Goal: Information Seeking & Learning: Find contact information

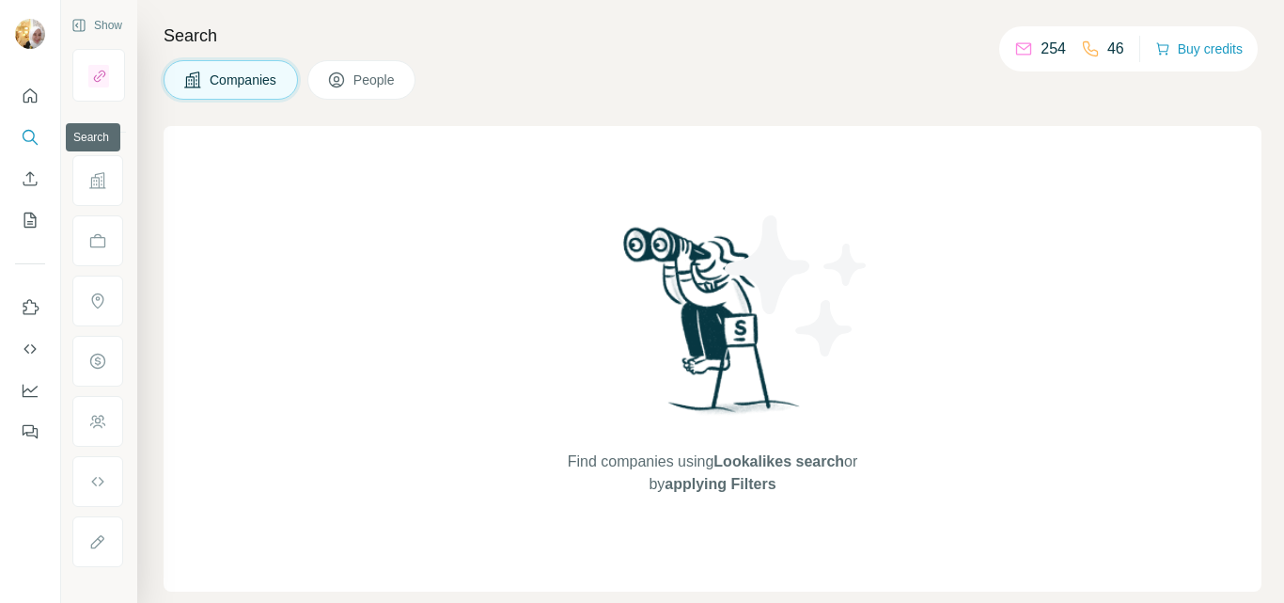
drag, startPoint x: 0, startPoint y: 0, endPoint x: 32, endPoint y: 133, distance: 136.4
click at [32, 133] on icon "Search" at bounding box center [30, 137] width 19 height 19
click at [27, 135] on icon "Search" at bounding box center [30, 137] width 19 height 19
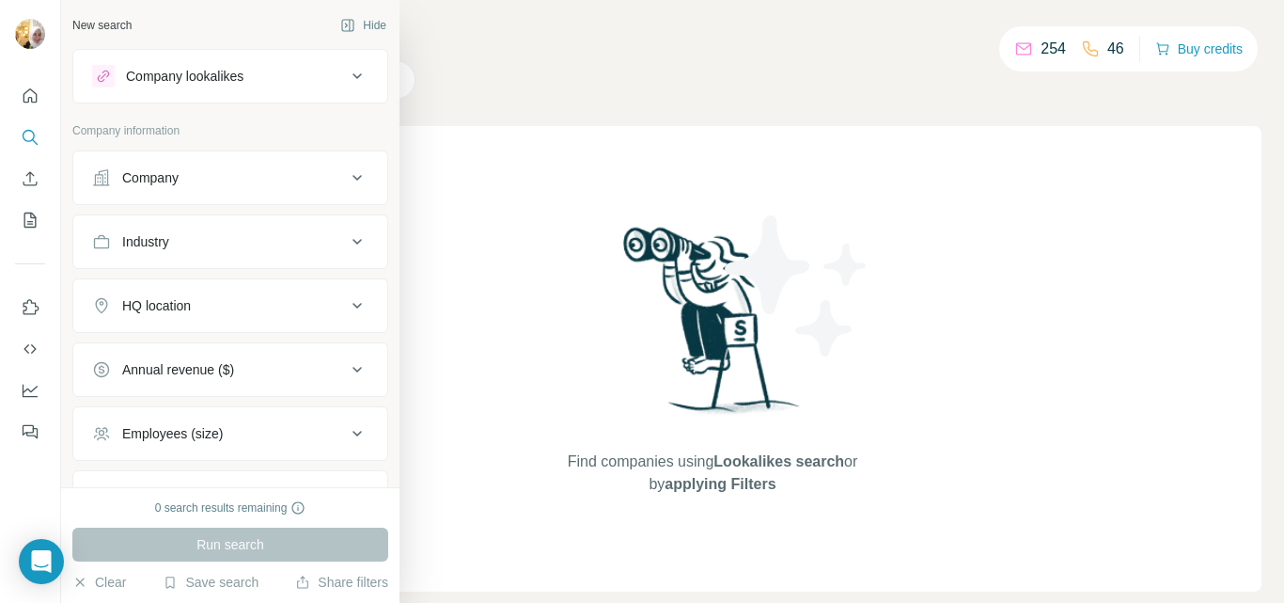
click at [131, 176] on div "Company" at bounding box center [150, 177] width 56 height 19
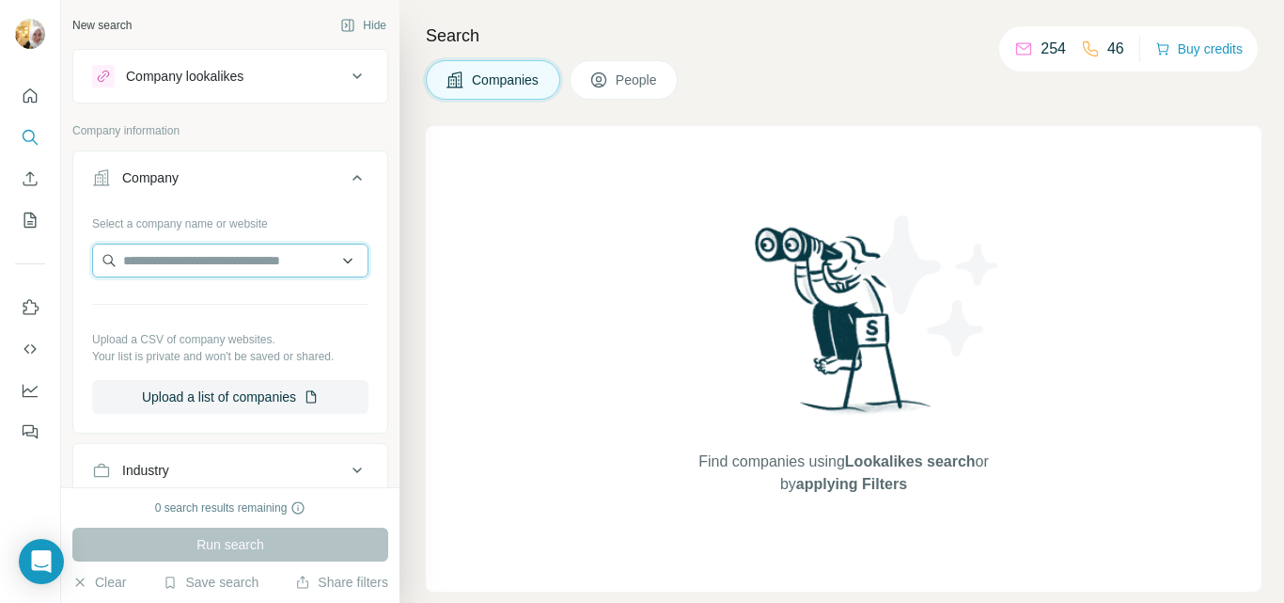
click at [150, 260] on input "text" at bounding box center [230, 261] width 276 height 34
paste input "**********"
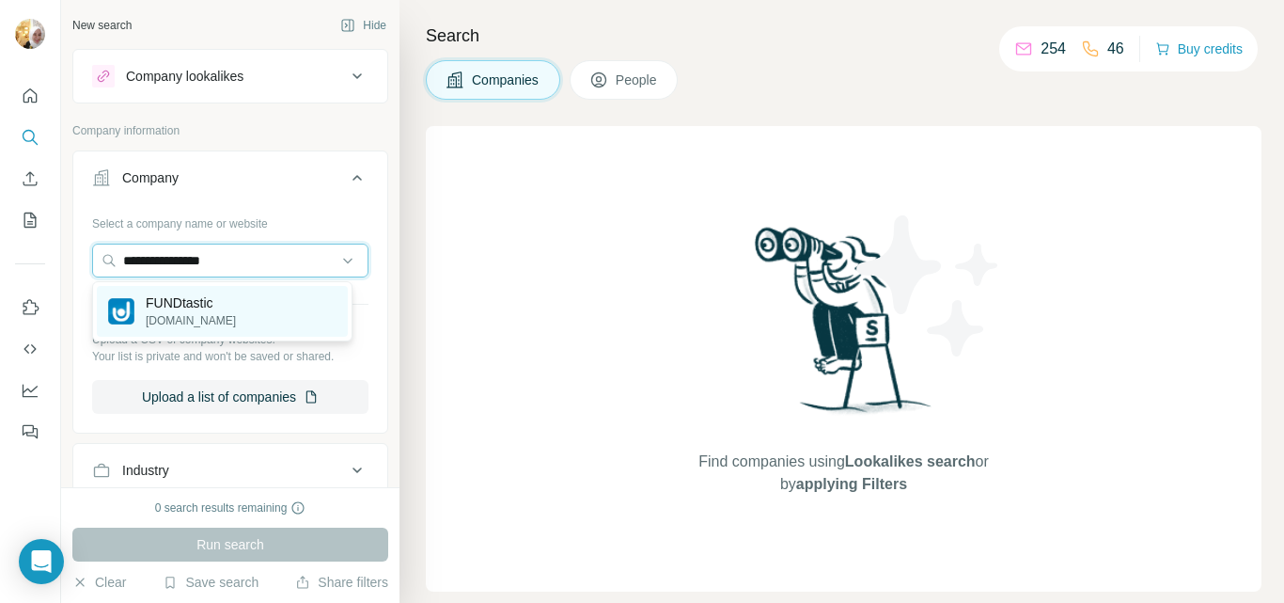
type input "**********"
click at [197, 301] on p "FUNDtastic" at bounding box center [191, 302] width 90 height 19
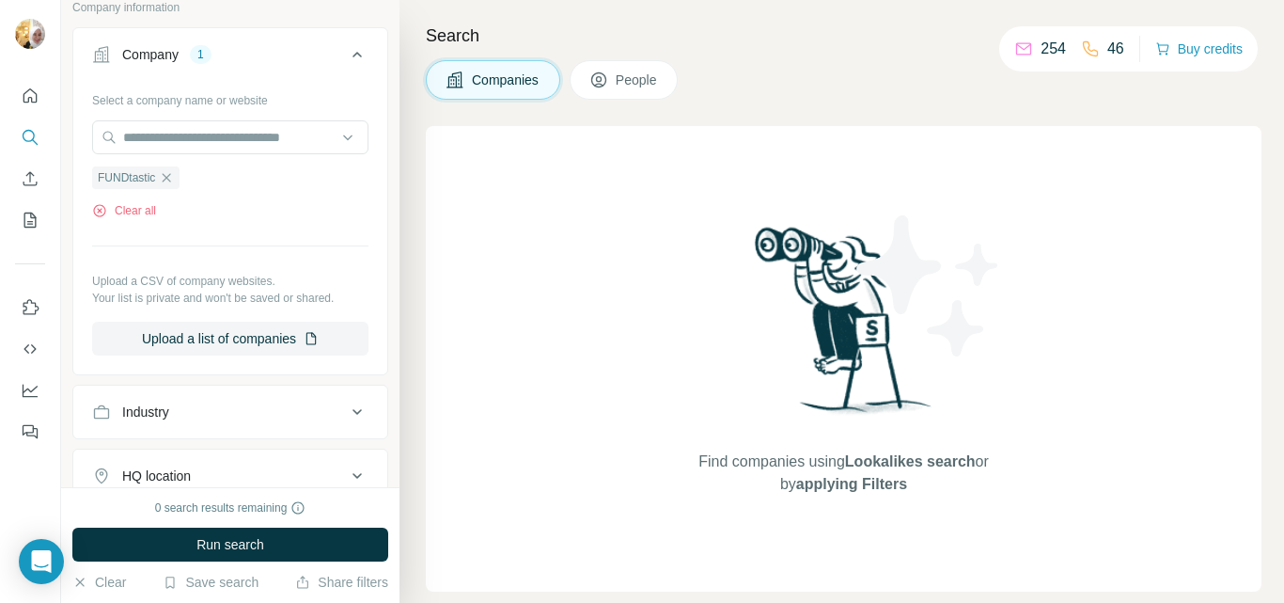
scroll to position [188, 0]
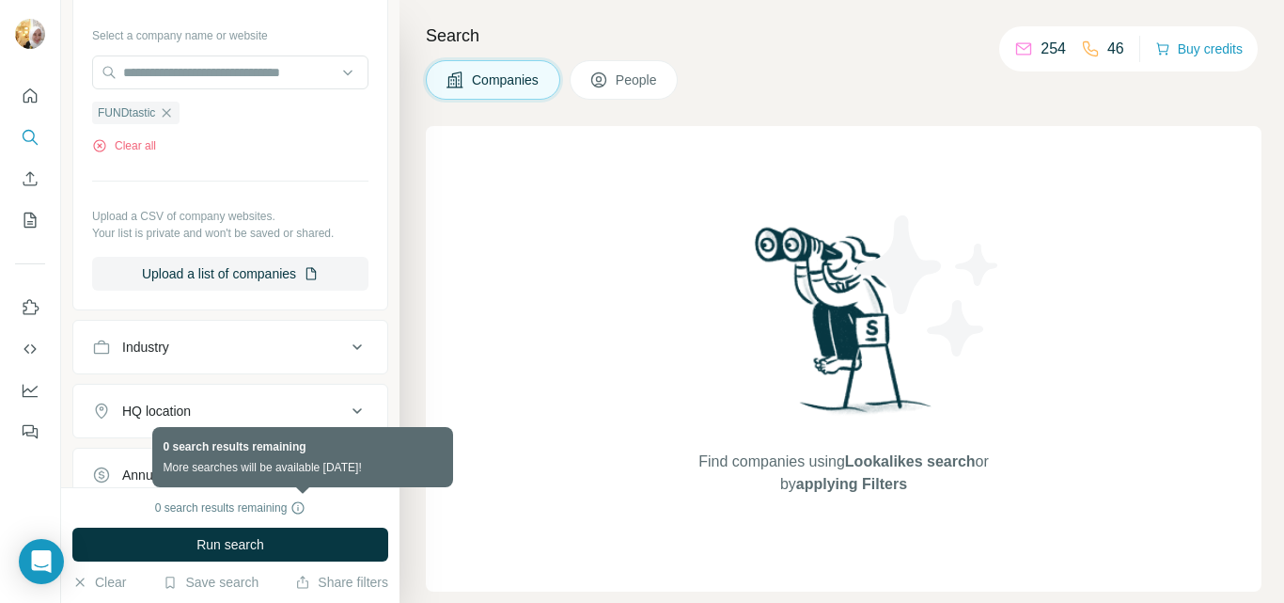
click at [299, 510] on icon at bounding box center [298, 508] width 1 height 6
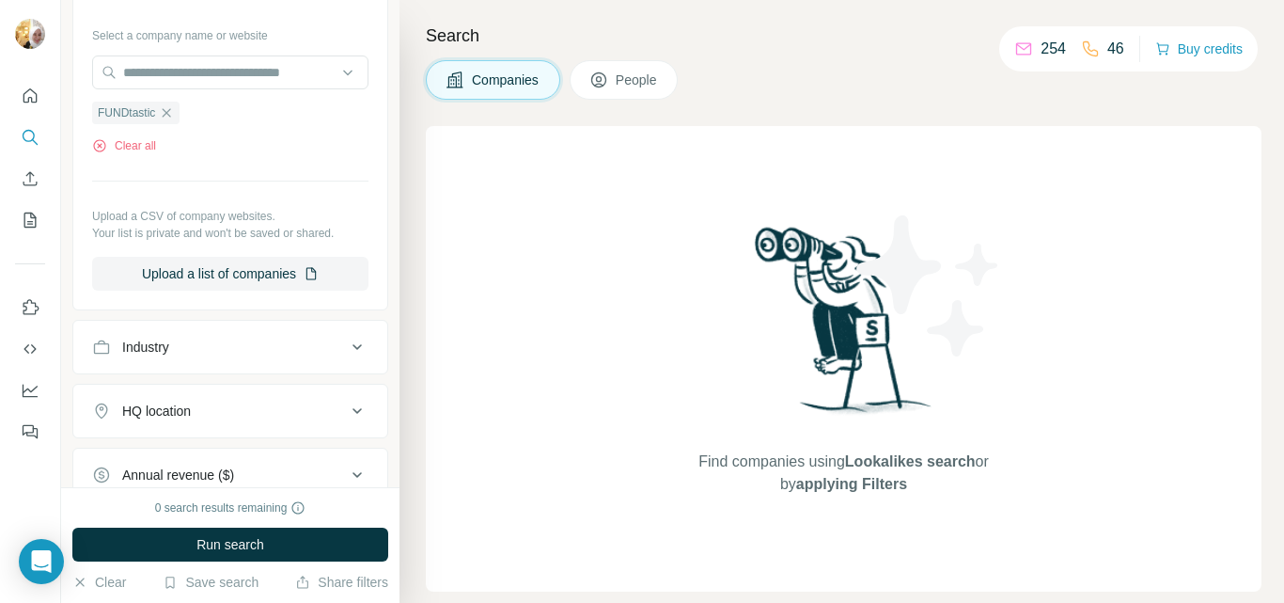
click at [648, 85] on span "People" at bounding box center [637, 80] width 43 height 19
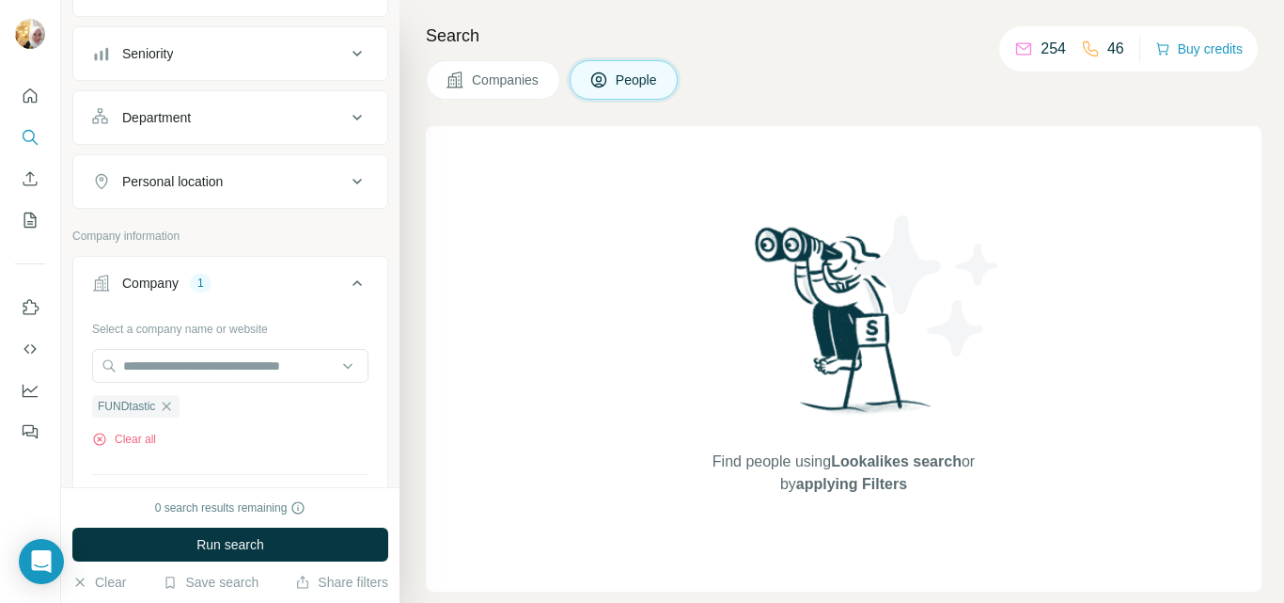
scroll to position [481, 0]
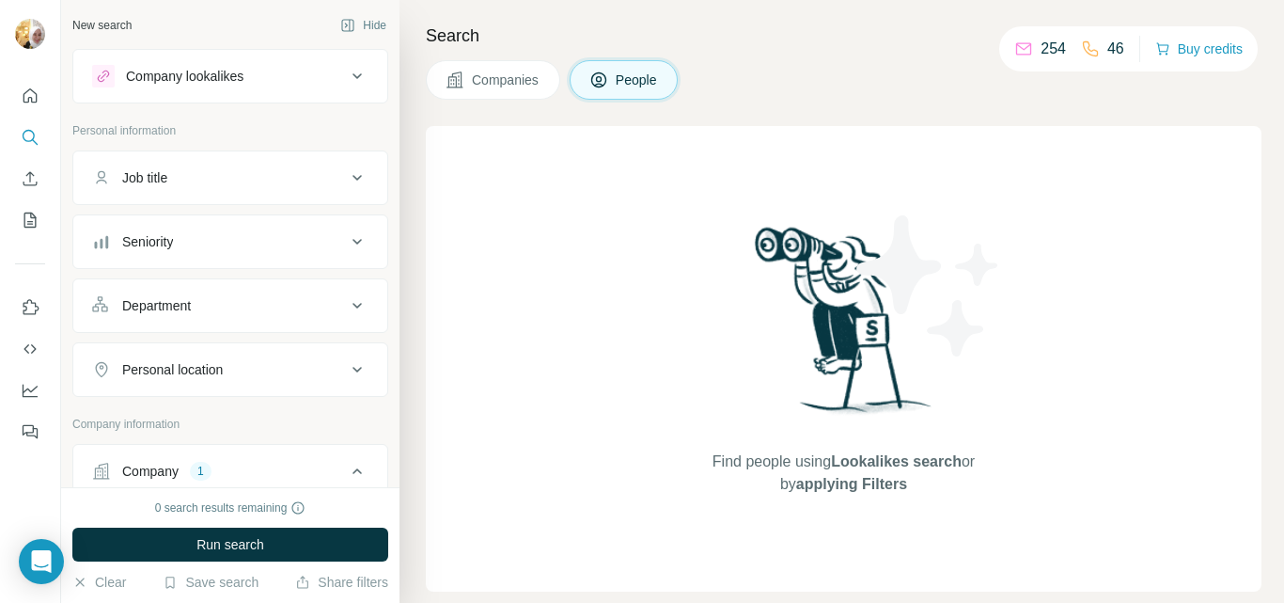
click at [296, 177] on div "Job title" at bounding box center [219, 177] width 254 height 19
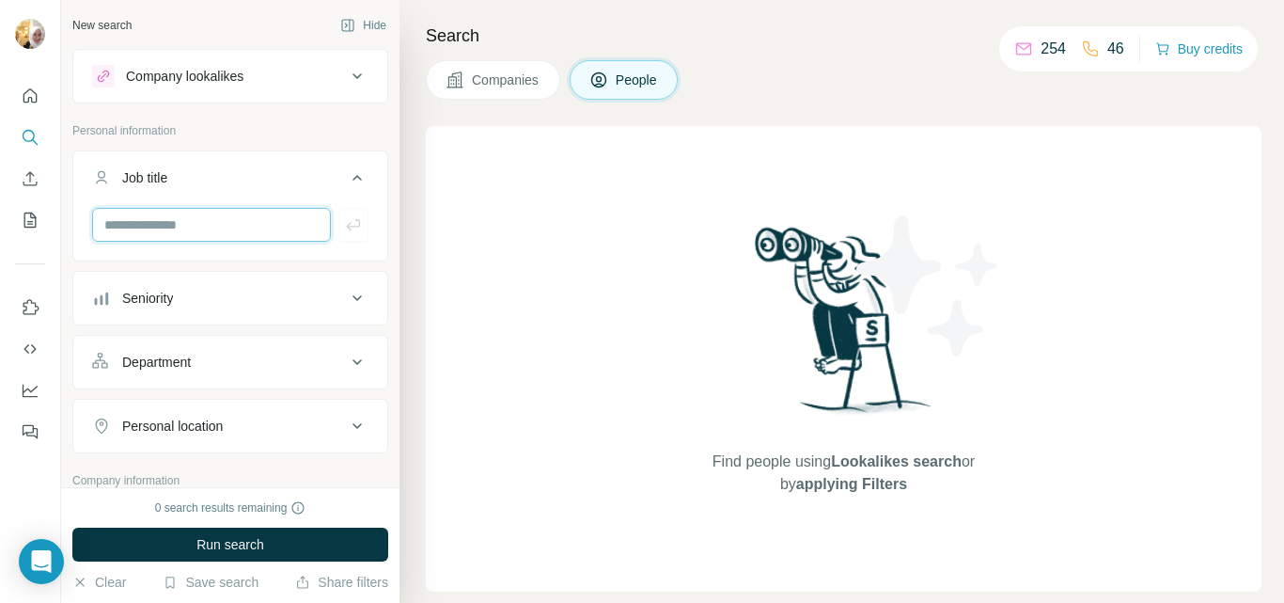
click at [241, 227] on input "text" at bounding box center [211, 225] width 239 height 34
type input "**"
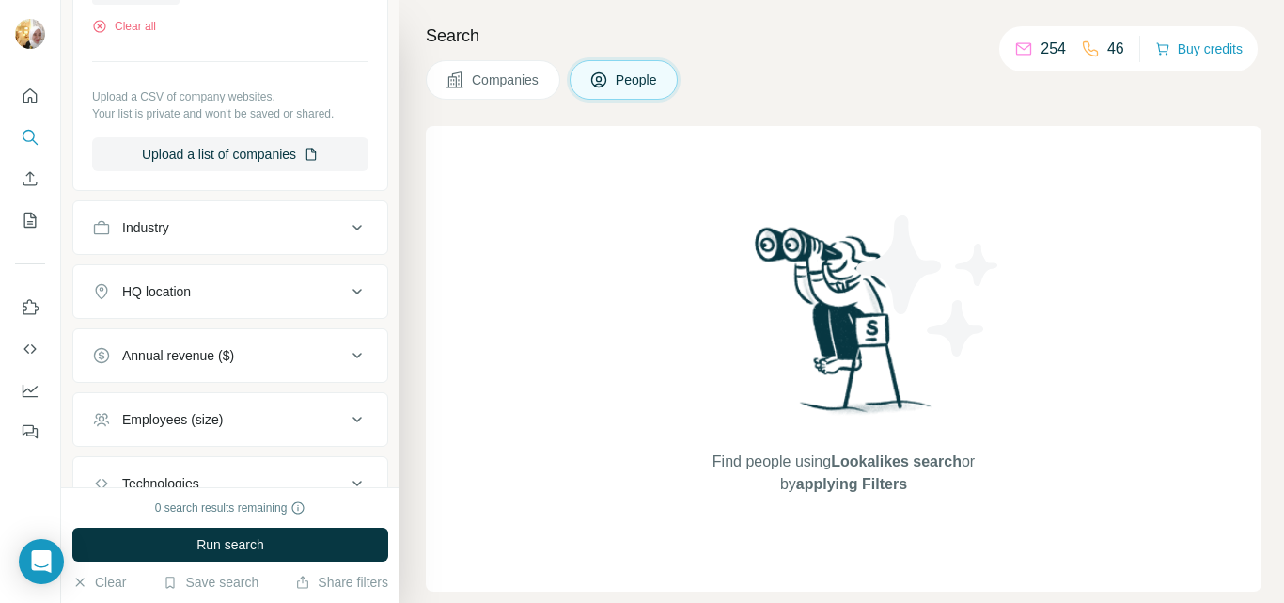
scroll to position [658, 0]
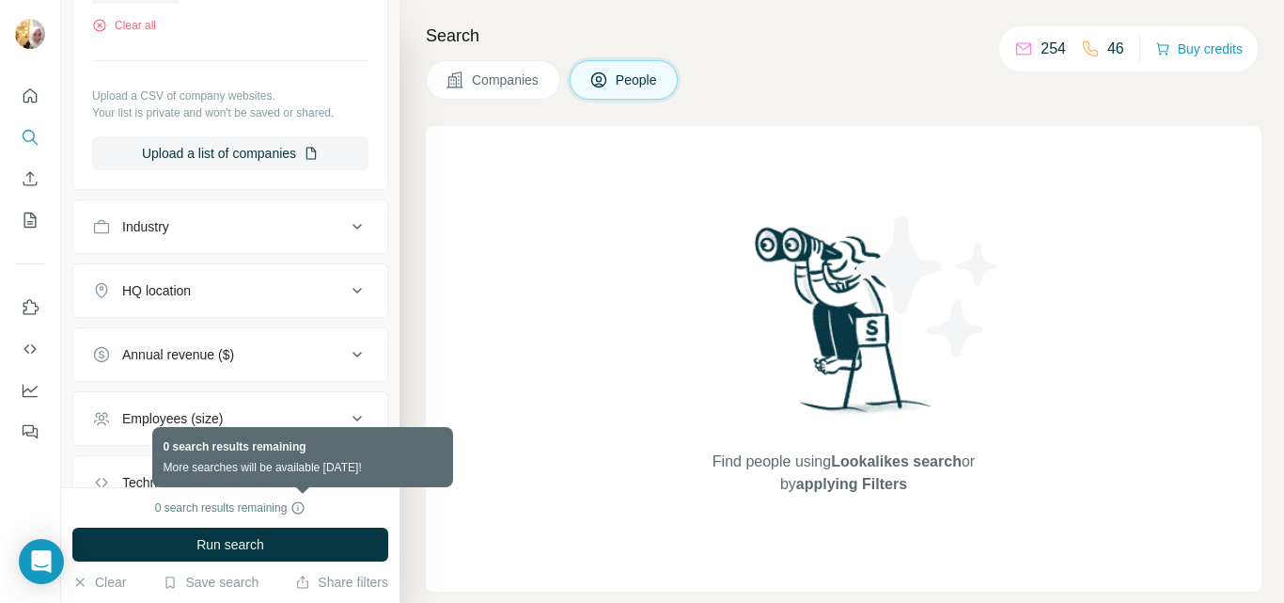
click at [304, 506] on icon at bounding box center [298, 507] width 15 height 15
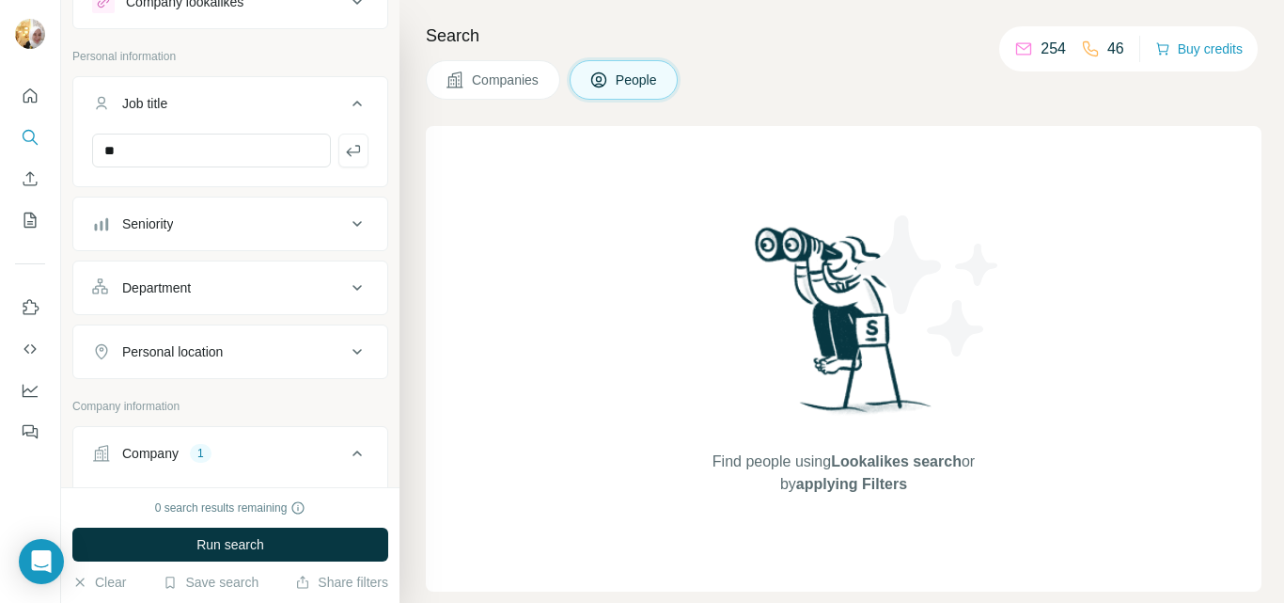
scroll to position [0, 0]
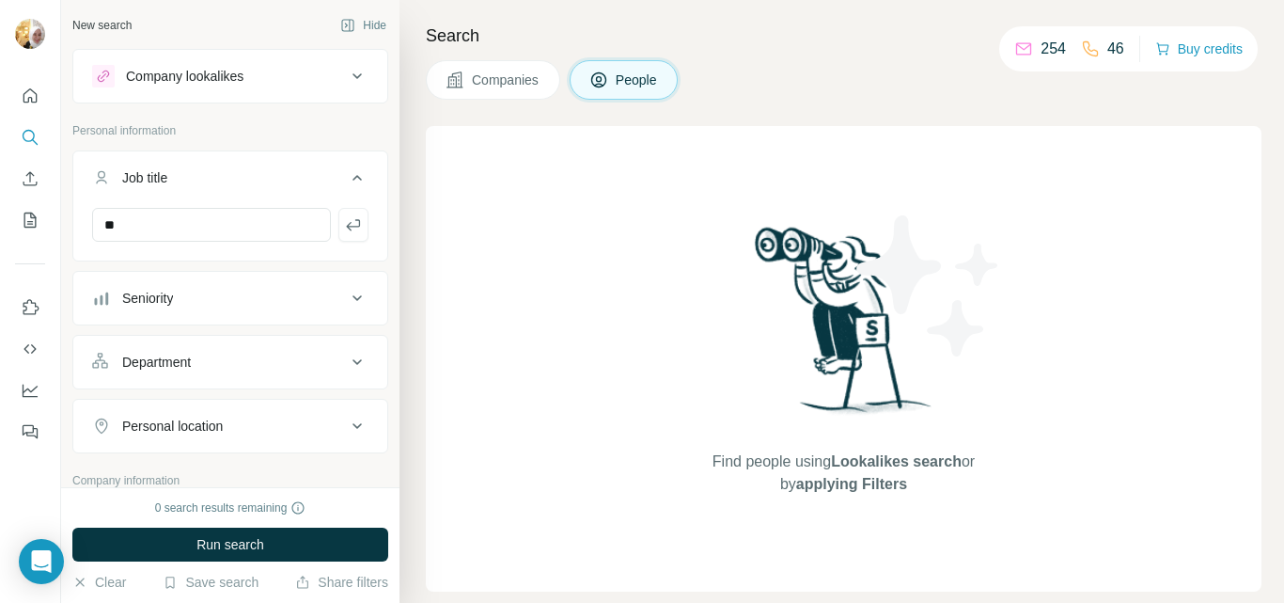
click at [346, 296] on icon at bounding box center [357, 298] width 23 height 23
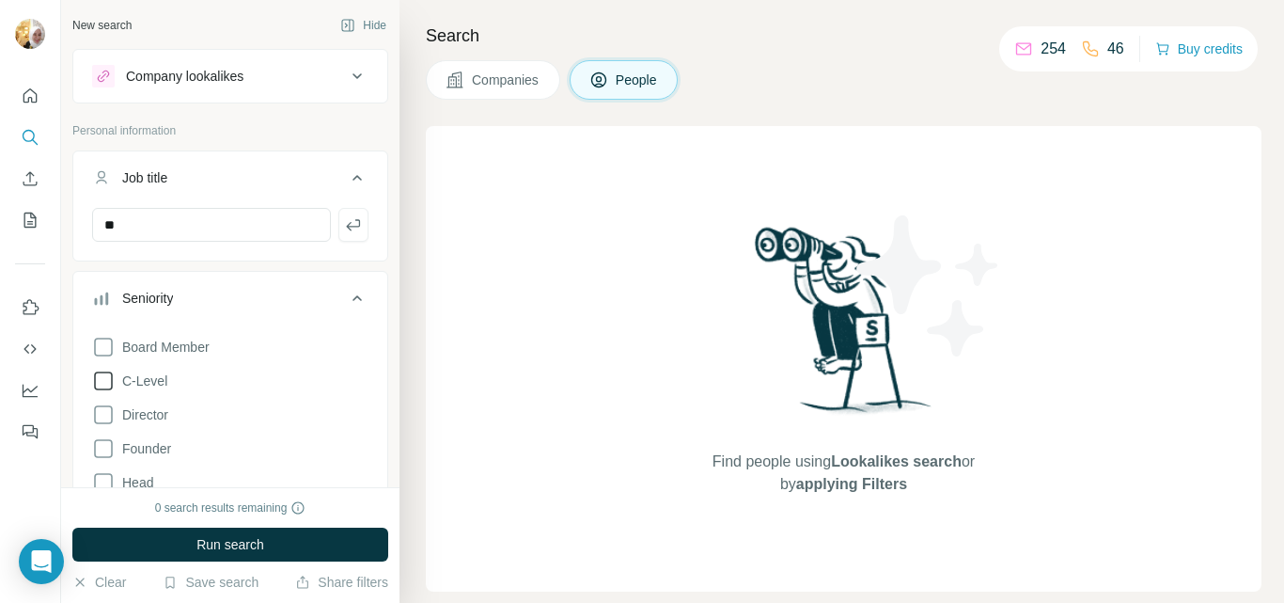
click at [159, 381] on span "C-Level" at bounding box center [141, 380] width 53 height 19
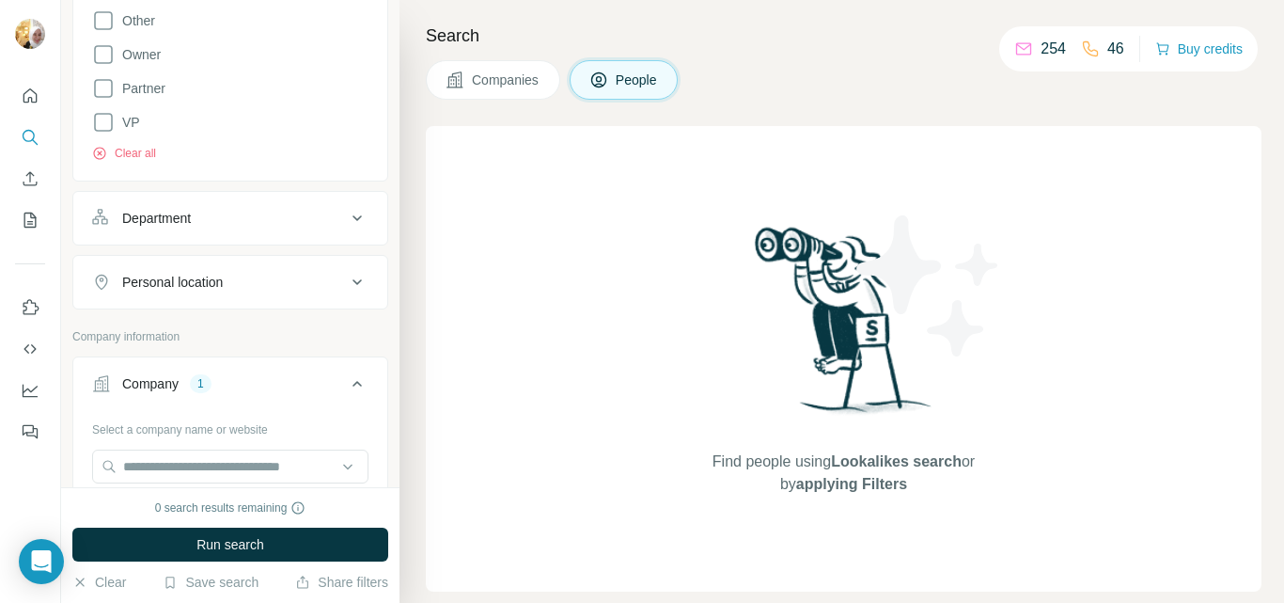
scroll to position [526, 0]
click at [346, 388] on icon at bounding box center [357, 387] width 23 height 23
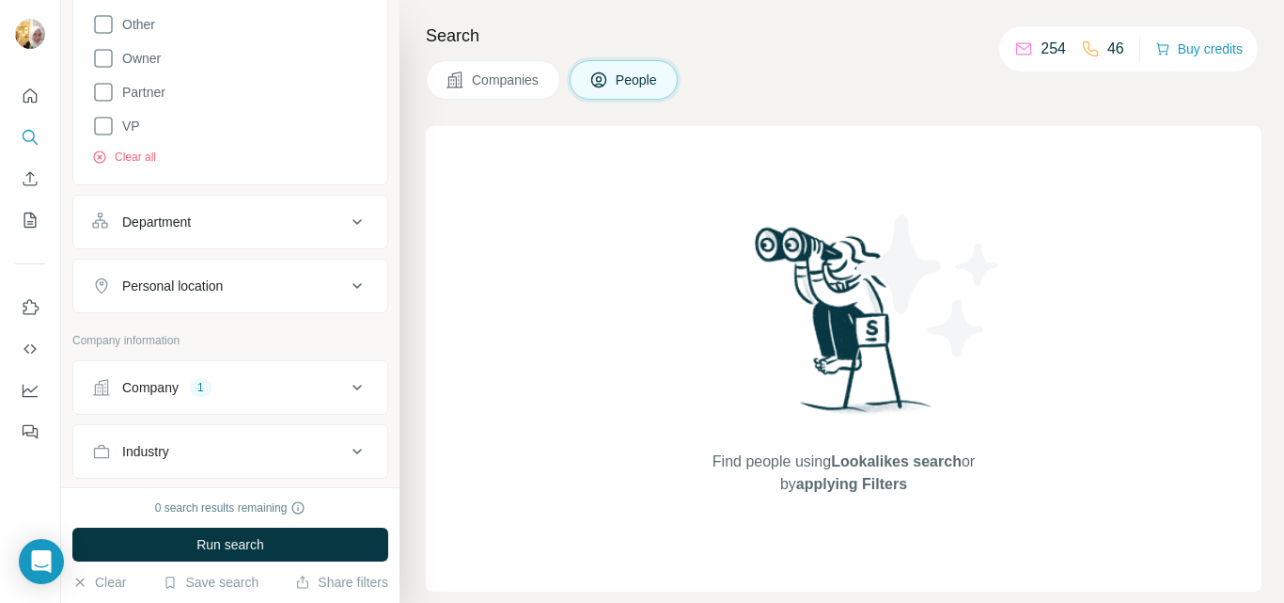
click at [346, 386] on icon at bounding box center [357, 387] width 23 height 23
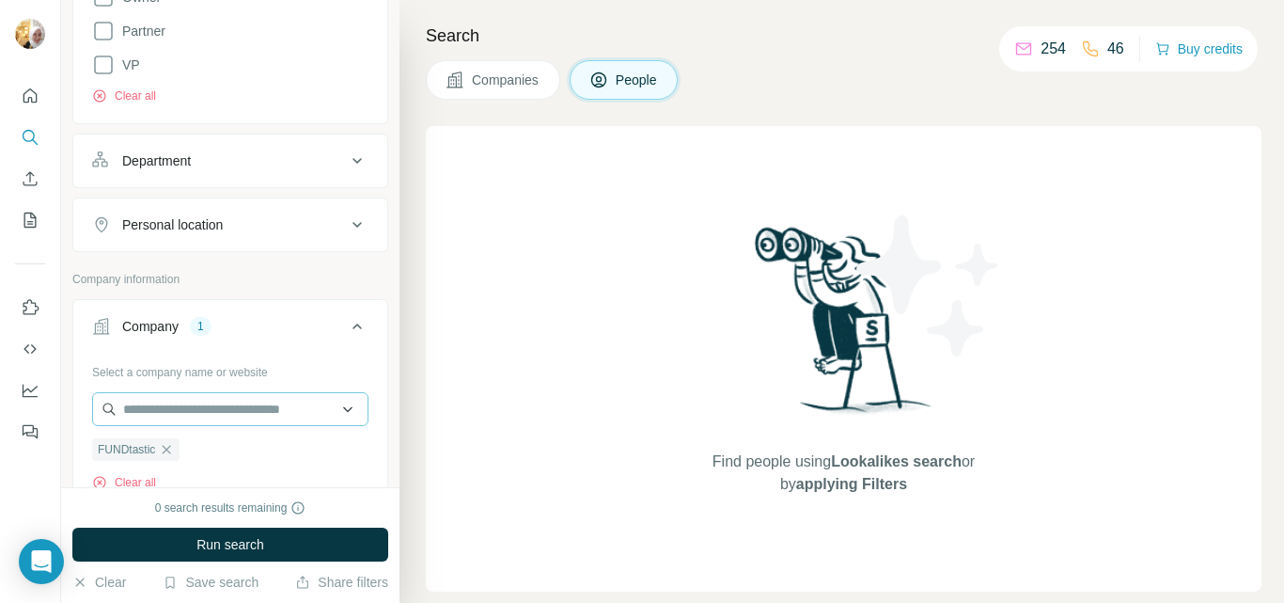
scroll to position [620, 0]
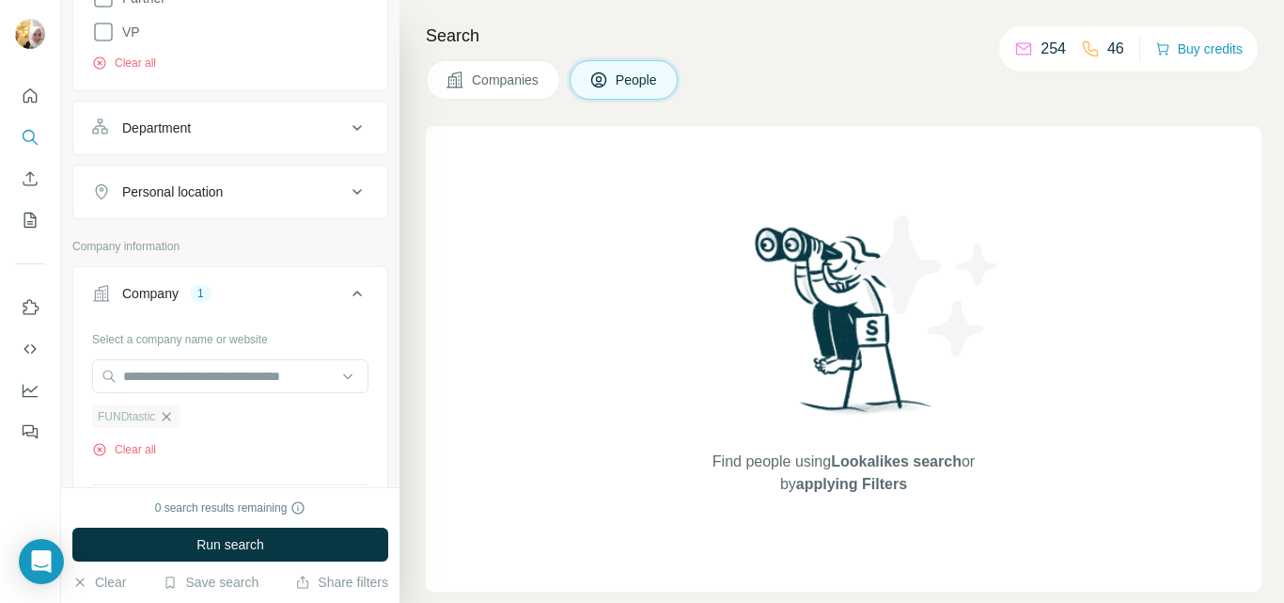
click at [172, 412] on icon "button" at bounding box center [166, 416] width 15 height 15
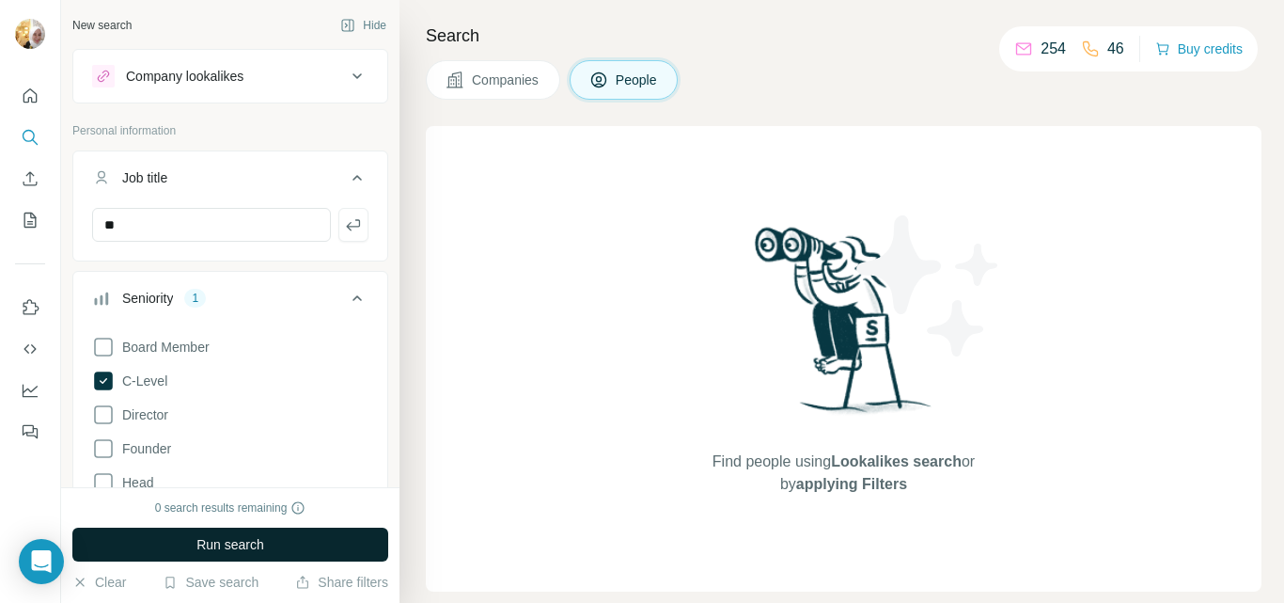
click at [244, 542] on span "Run search" at bounding box center [231, 544] width 68 height 19
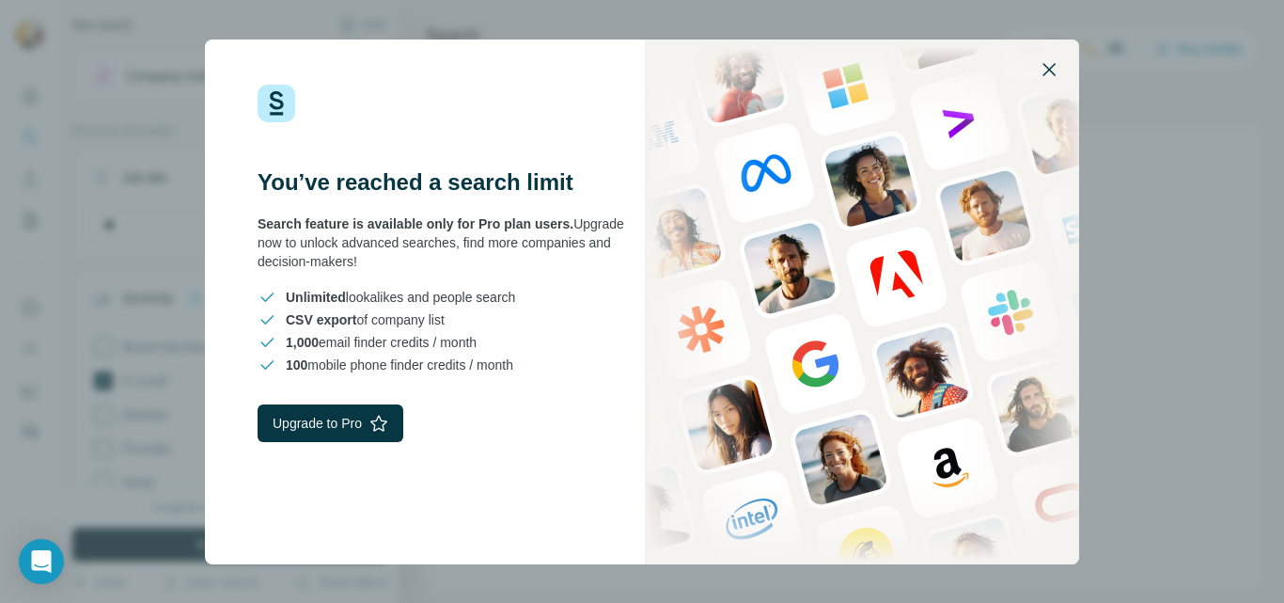
click at [1047, 71] on icon "button" at bounding box center [1049, 69] width 23 height 23
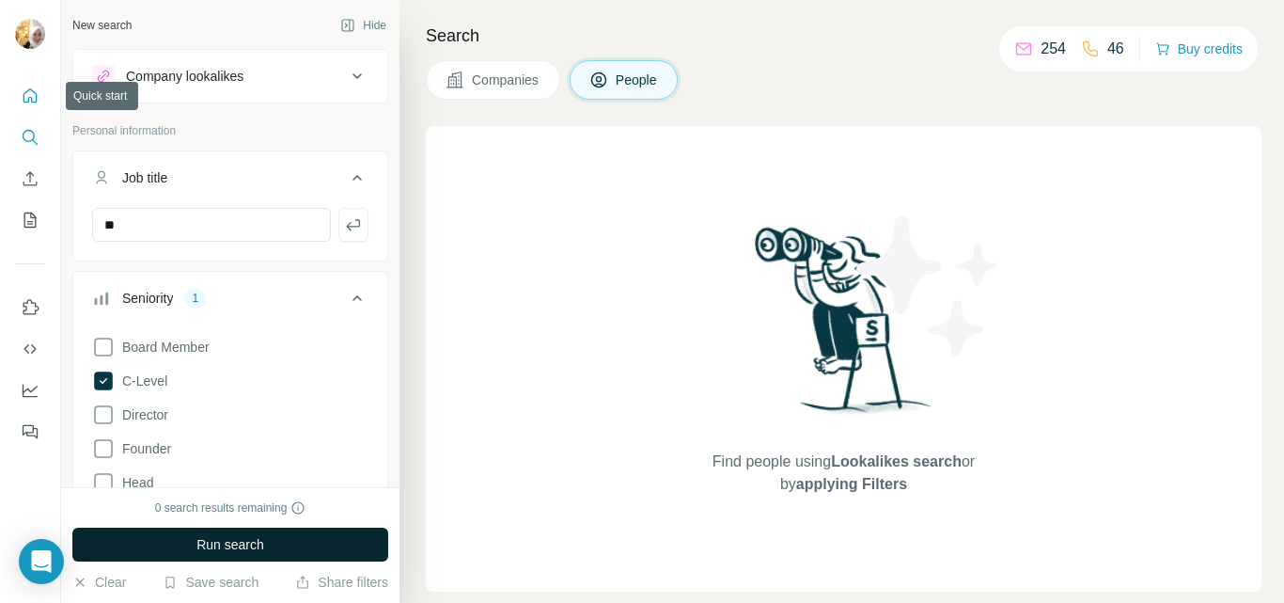
click at [35, 97] on icon "Quick start" at bounding box center [30, 96] width 19 height 19
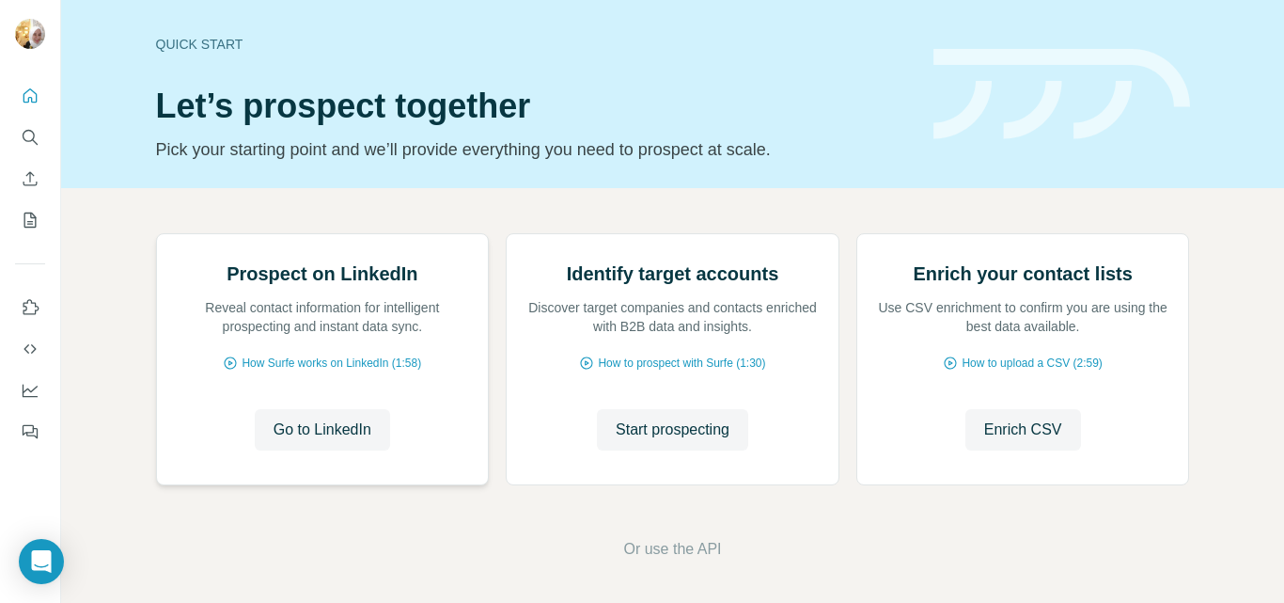
scroll to position [188, 0]
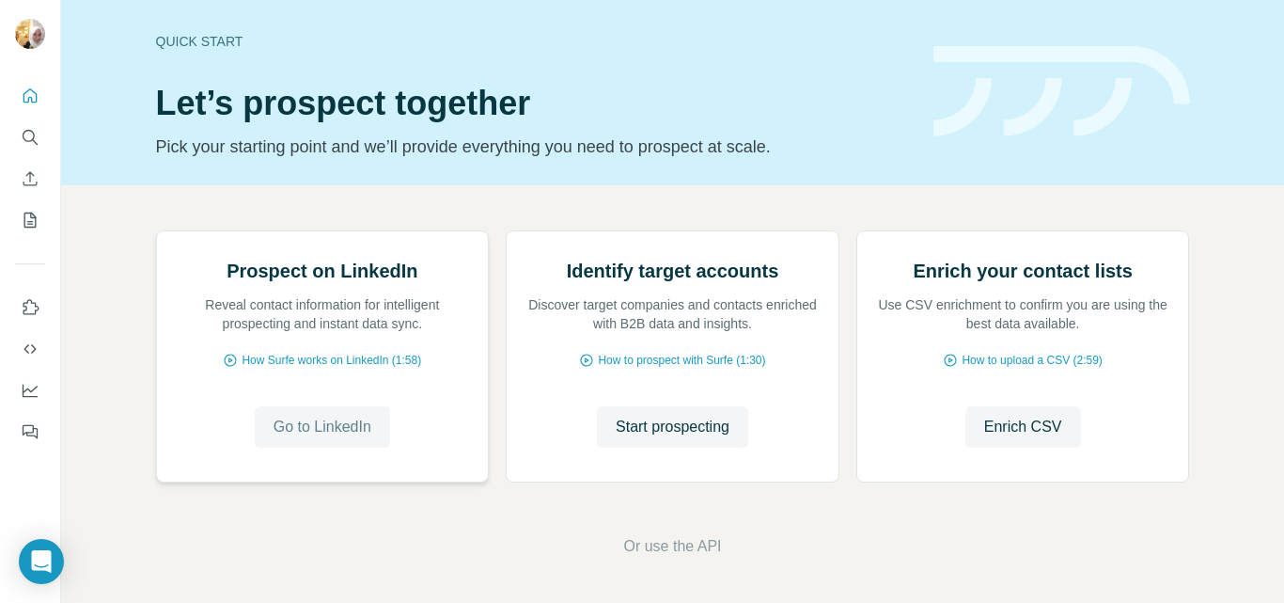
click at [330, 430] on span "Go to LinkedIn" at bounding box center [323, 427] width 98 height 23
